Goal: Task Accomplishment & Management: Manage account settings

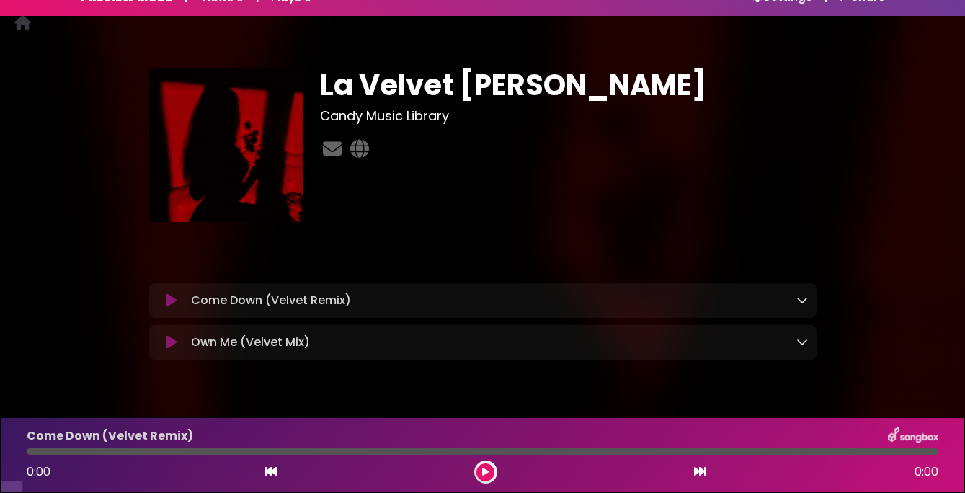
scroll to position [9, 0]
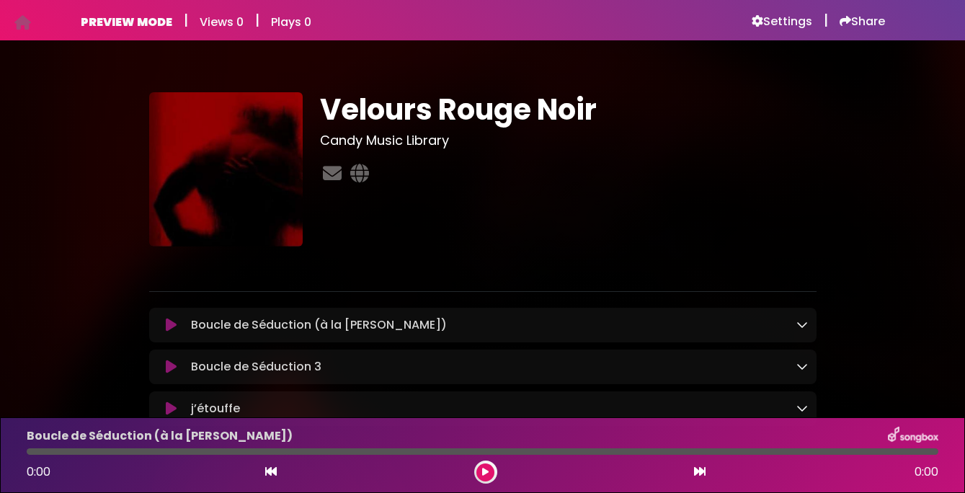
scroll to position [54, 0]
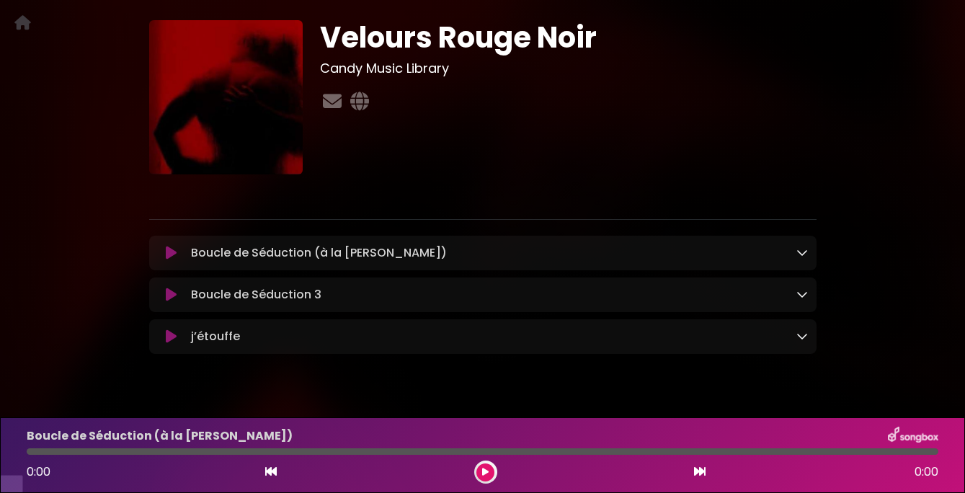
click at [171, 260] on icon at bounding box center [171, 253] width 11 height 14
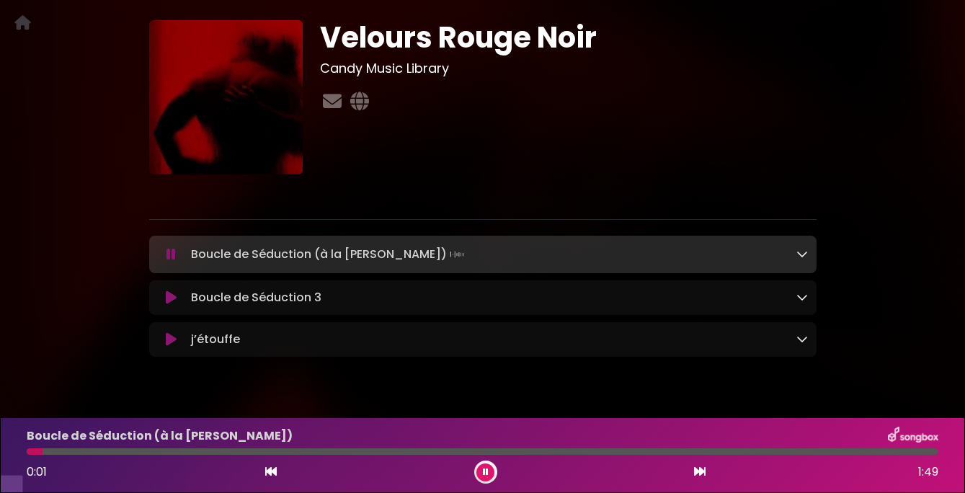
click at [171, 262] on icon at bounding box center [171, 254] width 9 height 14
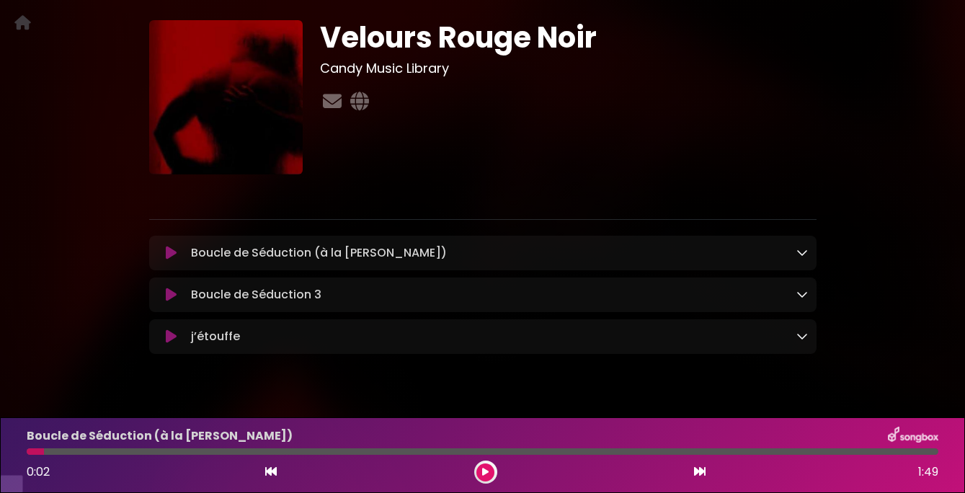
scroll to position [0, 0]
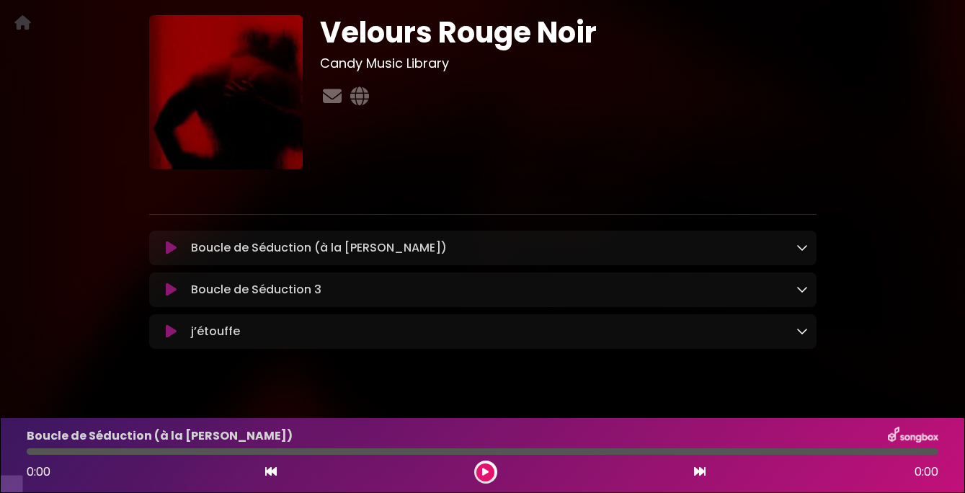
scroll to position [61, 0]
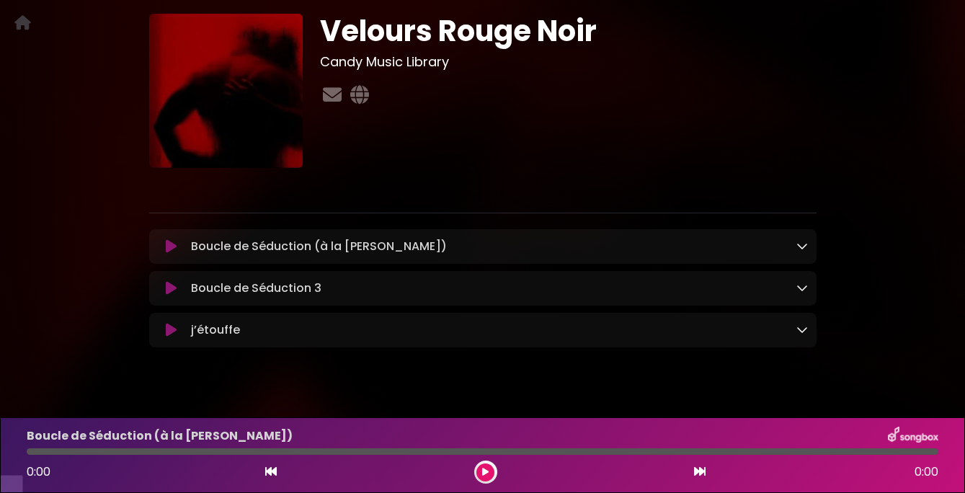
click at [169, 337] on icon at bounding box center [171, 330] width 11 height 14
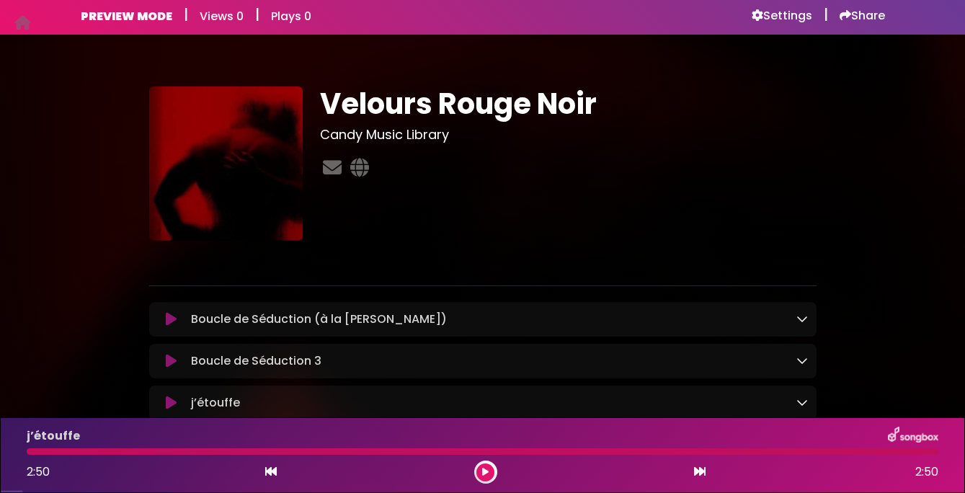
scroll to position [0, 0]
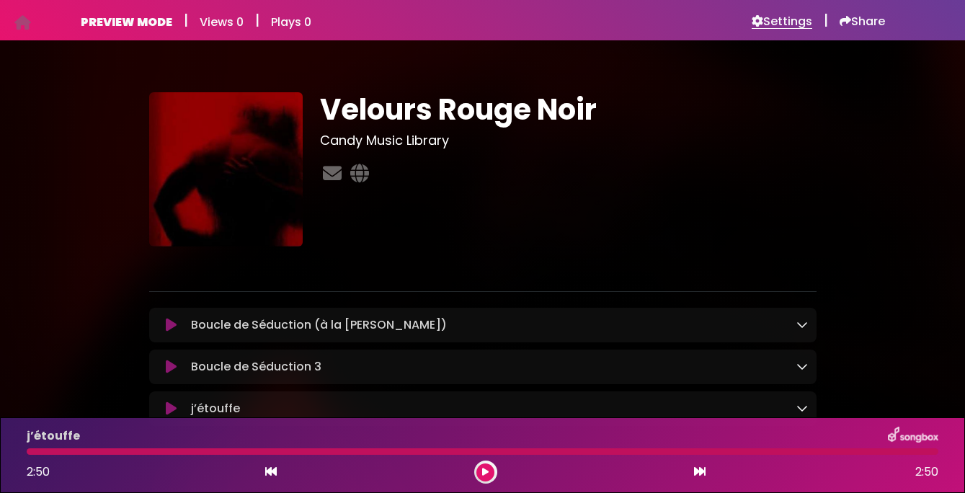
click at [768, 19] on h6 "Settings" at bounding box center [782, 21] width 61 height 14
